Goal: Information Seeking & Learning: Learn about a topic

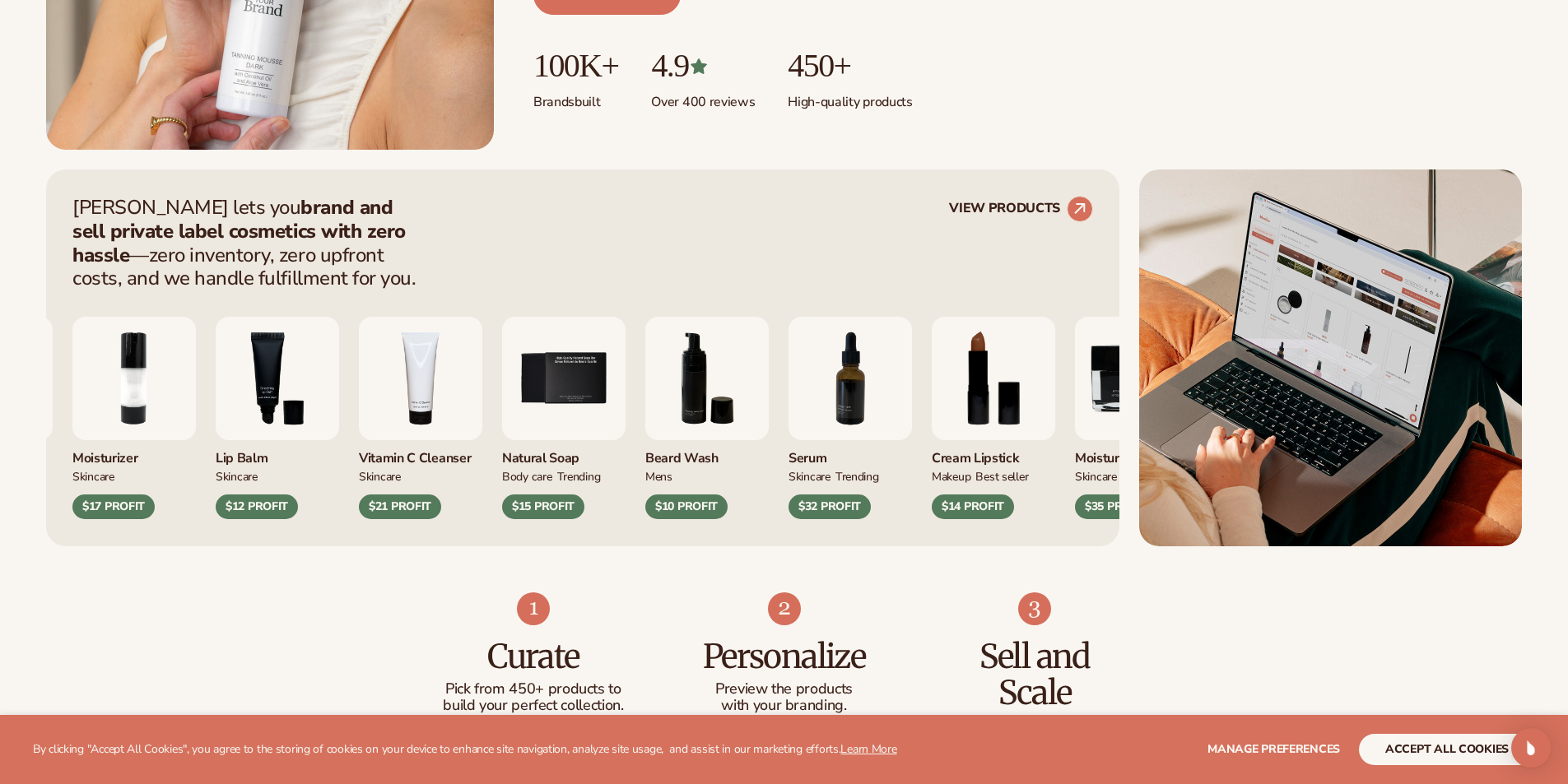
scroll to position [576, 0]
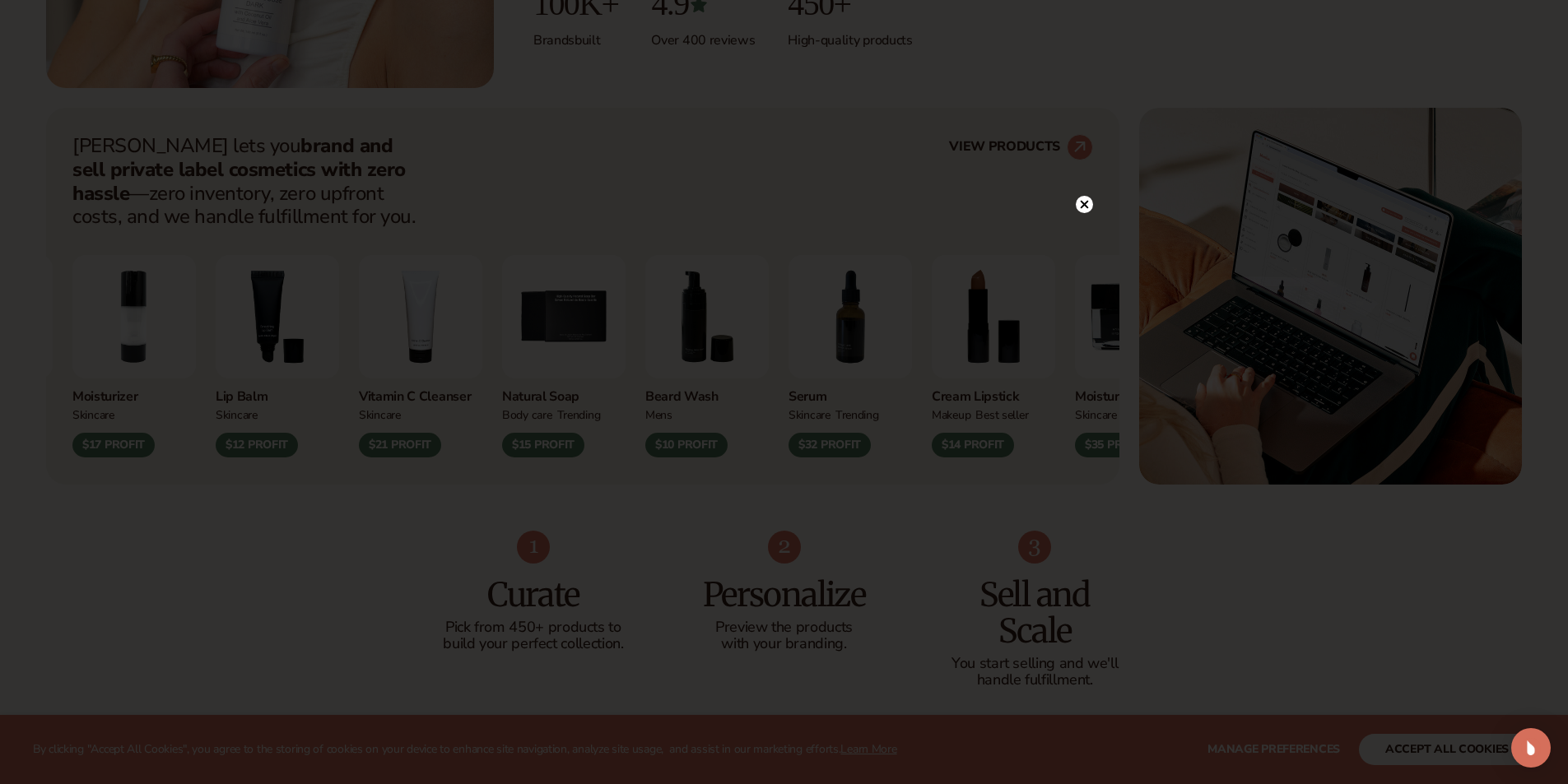
click at [1085, 167] on div at bounding box center [784, 392] width 1568 height 784
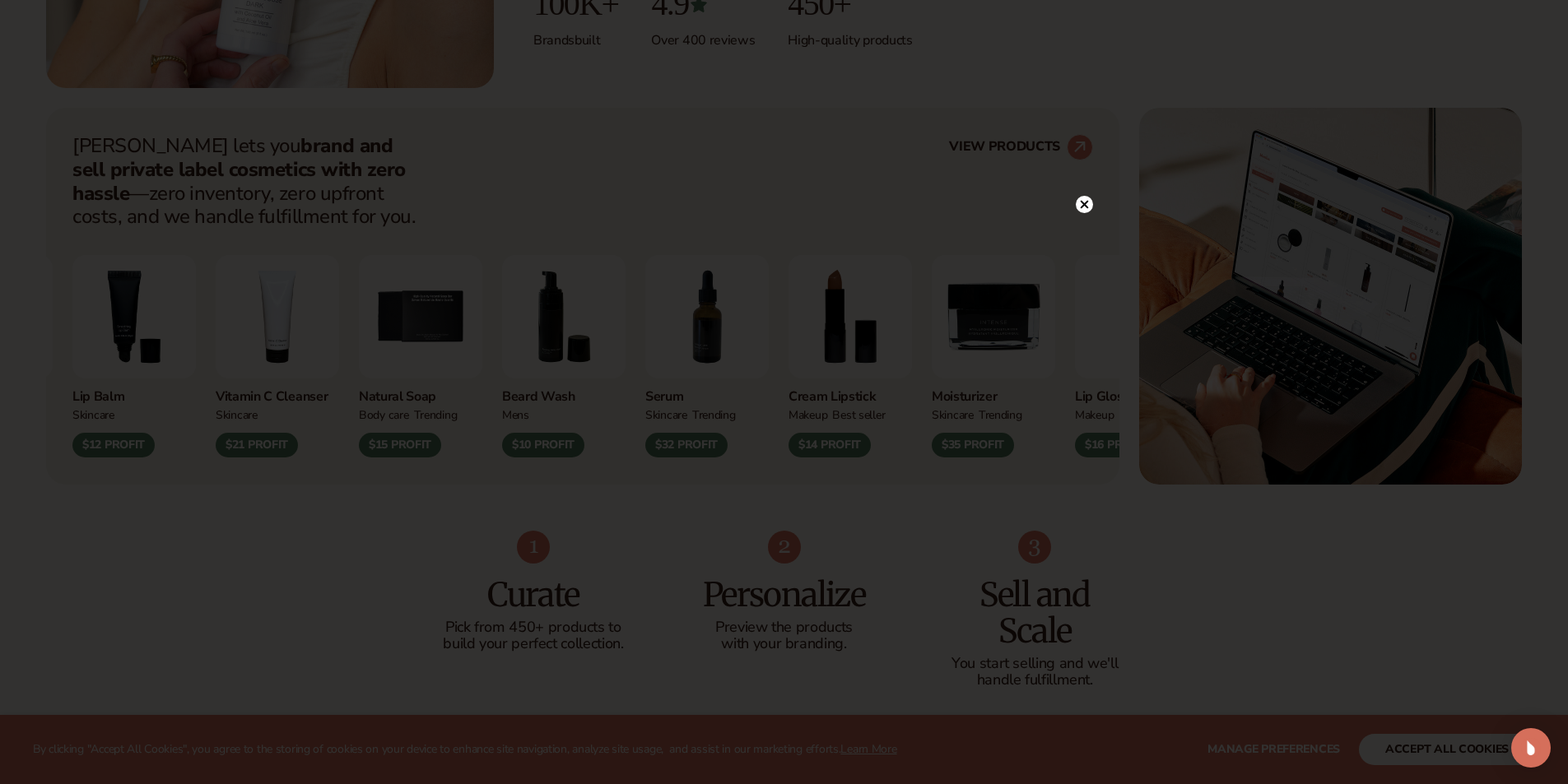
click at [1086, 207] on icon at bounding box center [1083, 205] width 8 height 8
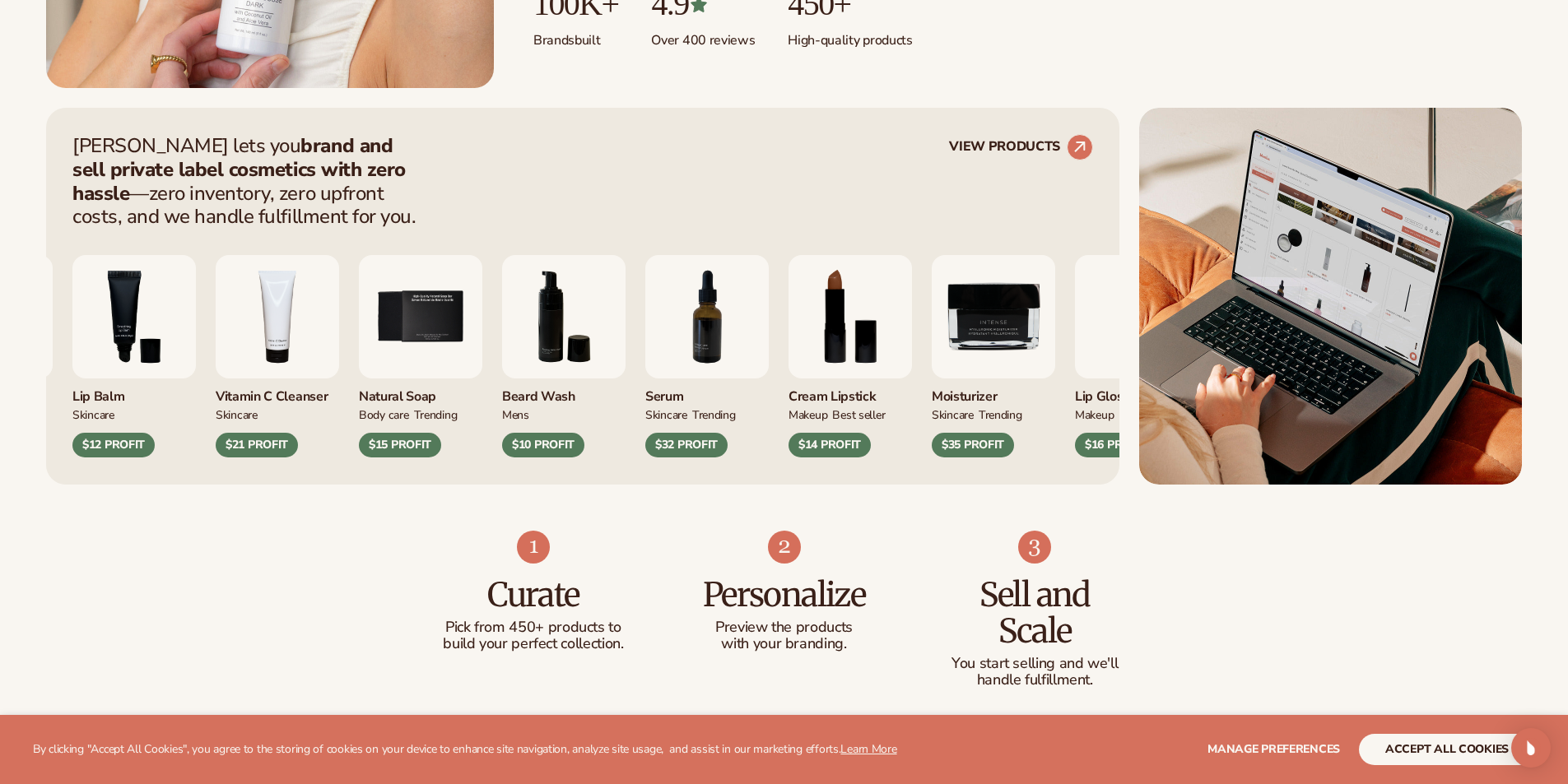
click at [556, 441] on div "$10 PROFIT" at bounding box center [543, 445] width 82 height 25
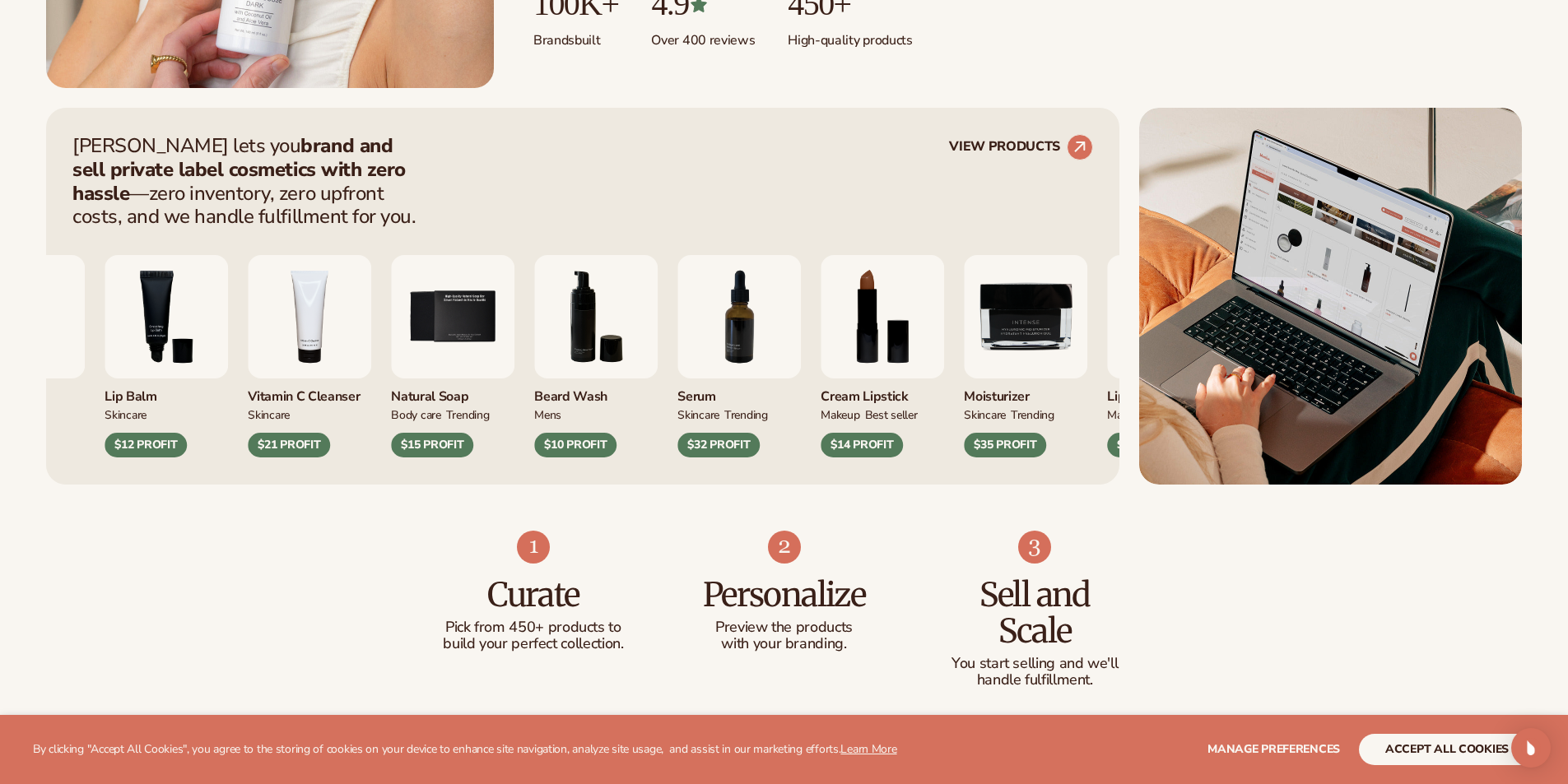
click at [592, 313] on img "6 / 9" at bounding box center [595, 316] width 123 height 123
click at [1079, 143] on circle at bounding box center [1080, 146] width 36 height 36
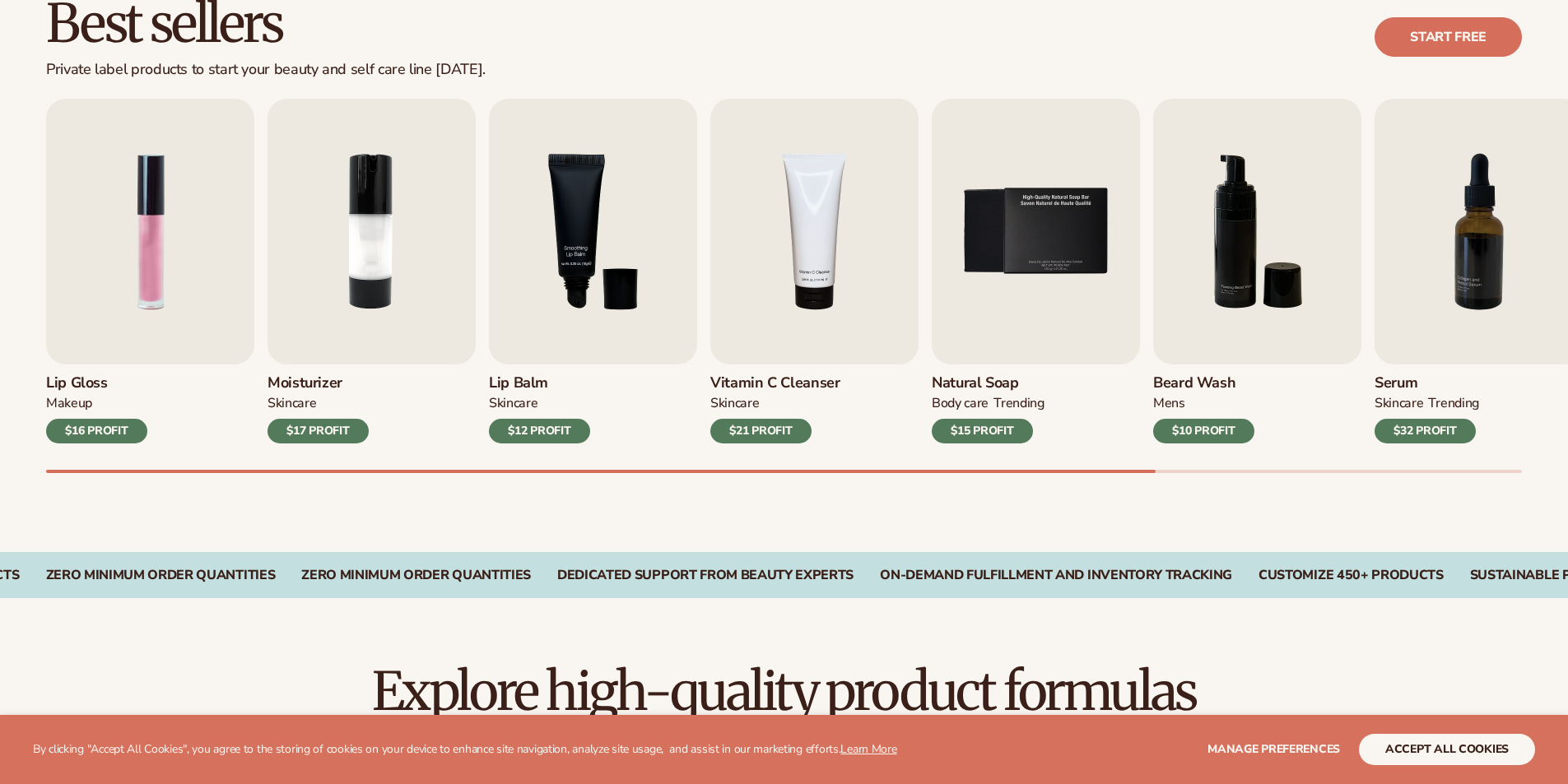
scroll to position [494, 0]
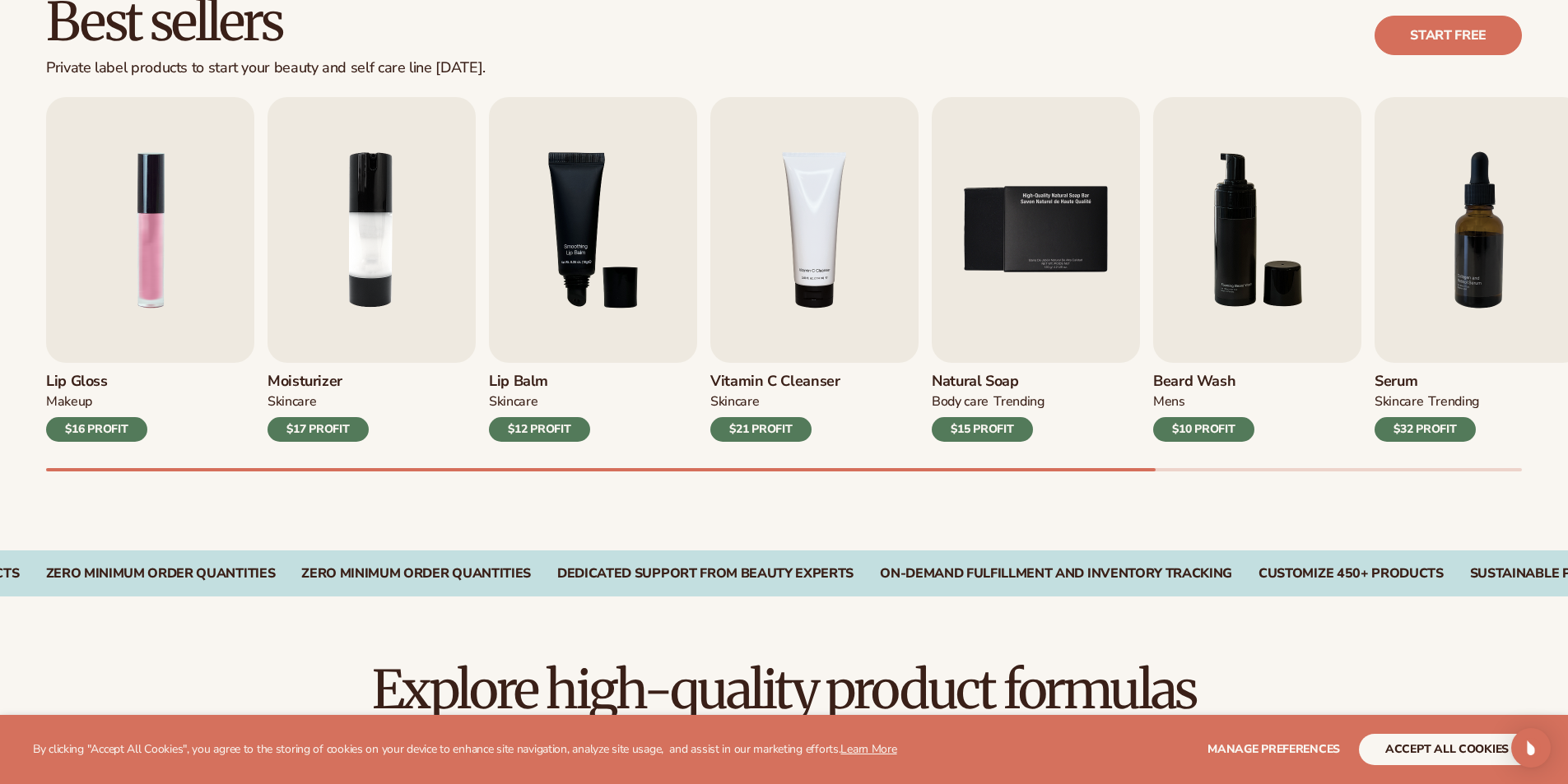
click at [129, 429] on div "$16 PROFIT" at bounding box center [96, 429] width 101 height 25
click at [1477, 266] on img "7 / 9" at bounding box center [1478, 230] width 209 height 266
click at [1480, 270] on img "7 / 9" at bounding box center [1478, 230] width 209 height 266
click at [1401, 383] on h3 "Serum" at bounding box center [1426, 382] width 105 height 19
click at [1459, 219] on img "7 / 9" at bounding box center [1478, 230] width 209 height 266
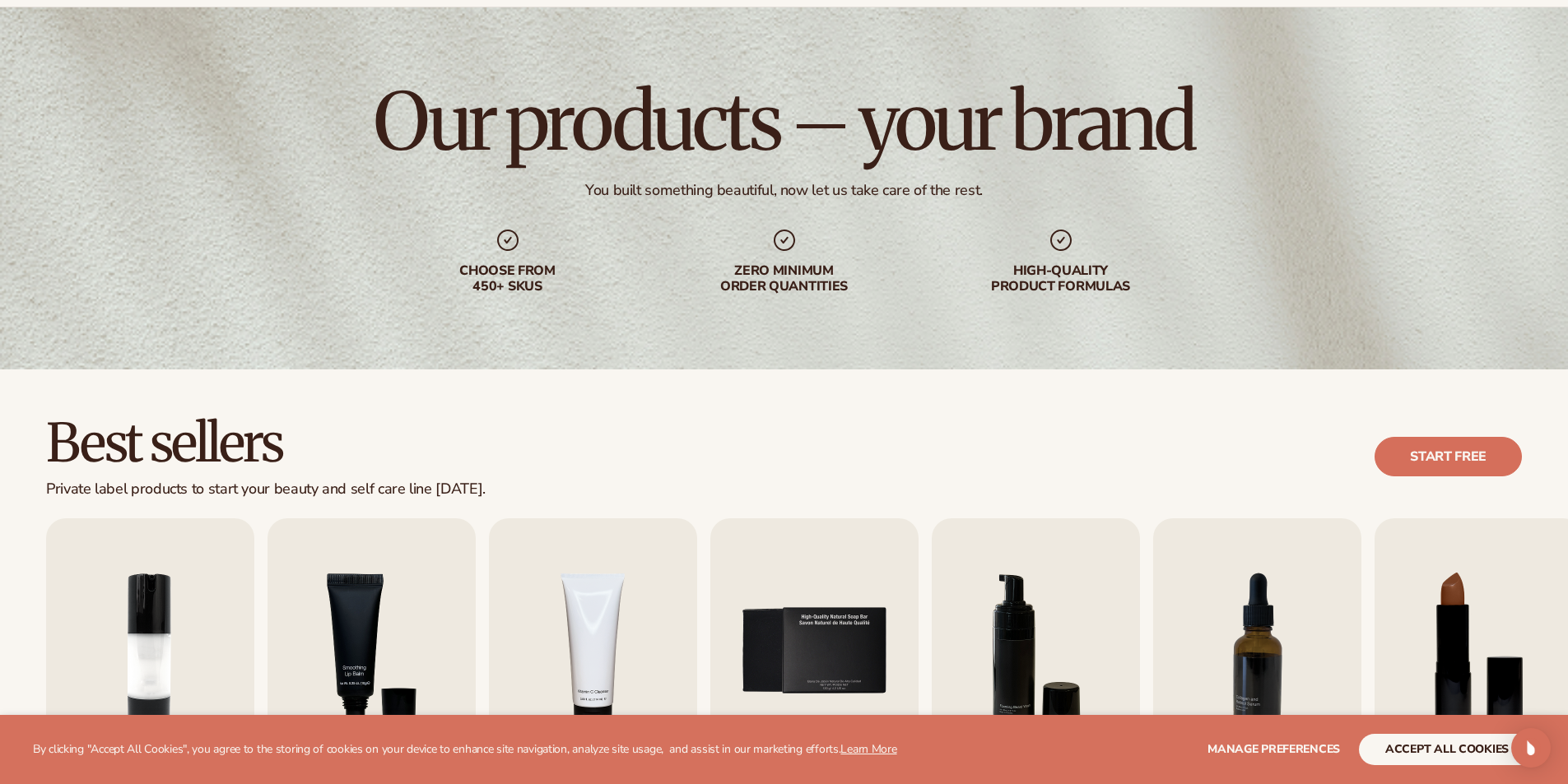
scroll to position [0, 0]
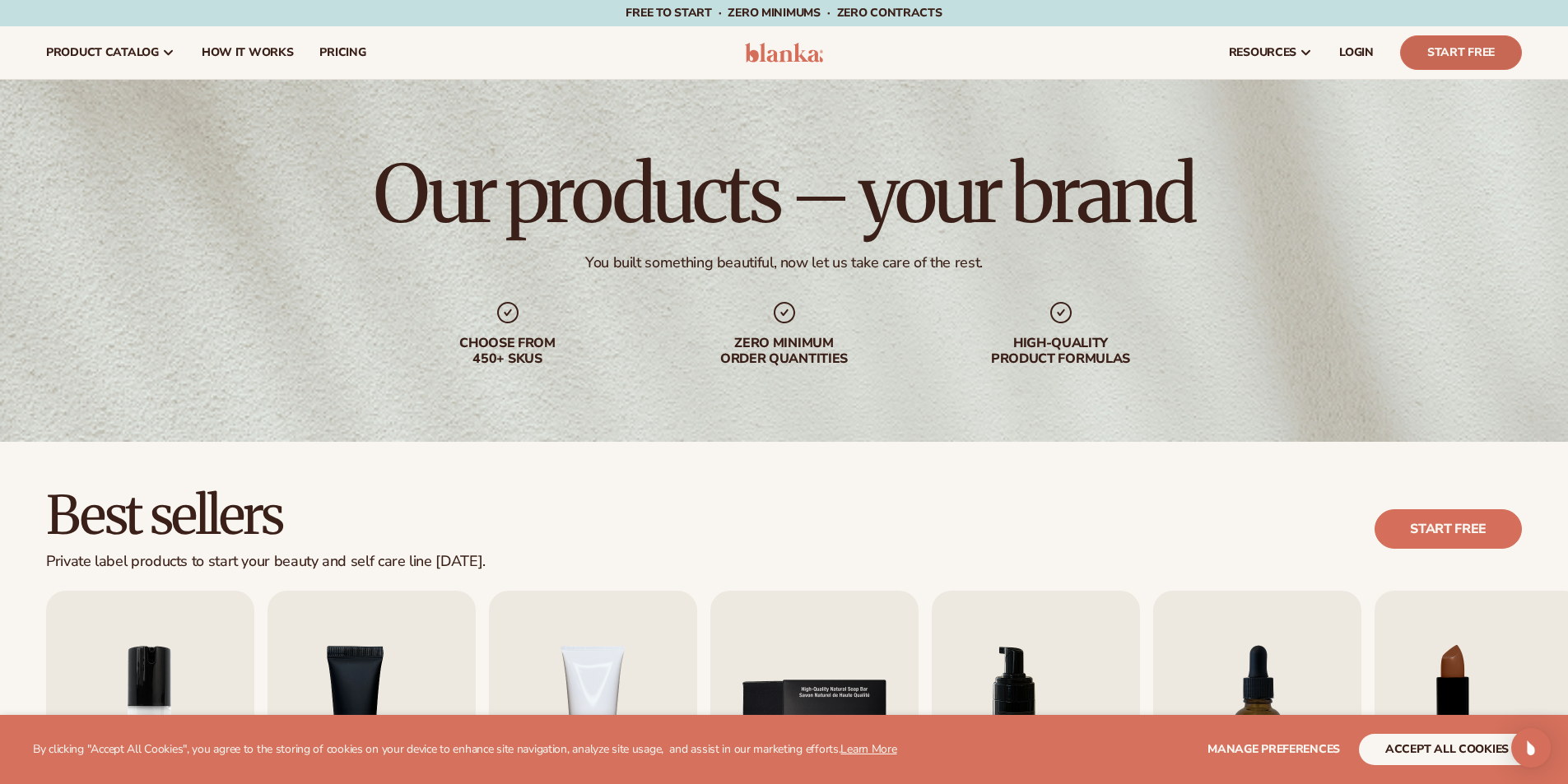
click at [1498, 53] on link "Start Free" at bounding box center [1461, 52] width 121 height 34
